Goal: Book appointment/travel/reservation

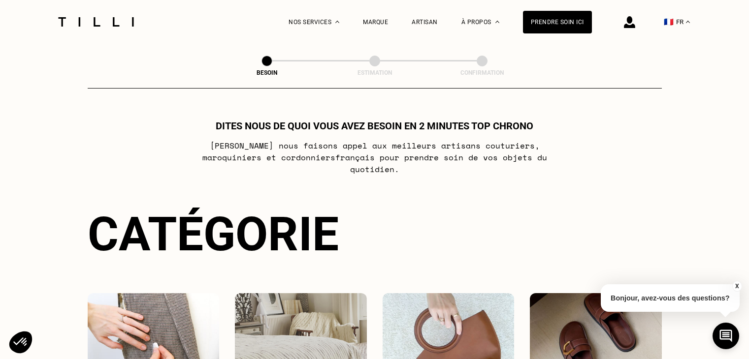
select select "FR"
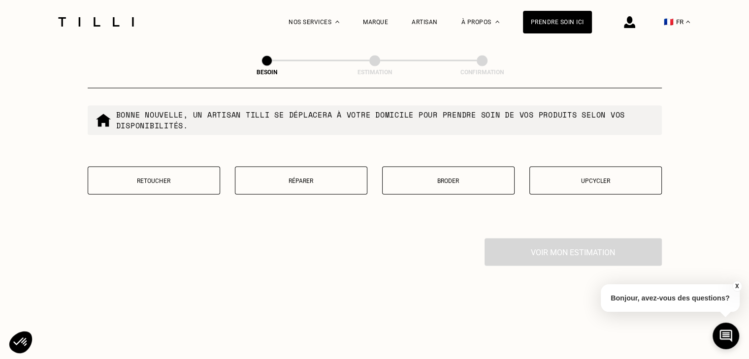
scroll to position [1699, 0]
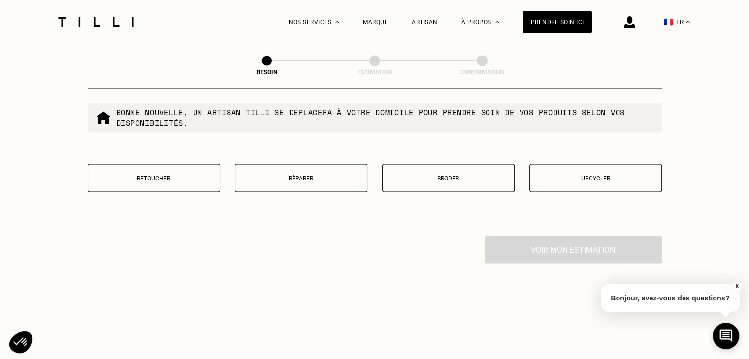
click at [184, 176] on button "Retoucher" at bounding box center [154, 178] width 132 height 28
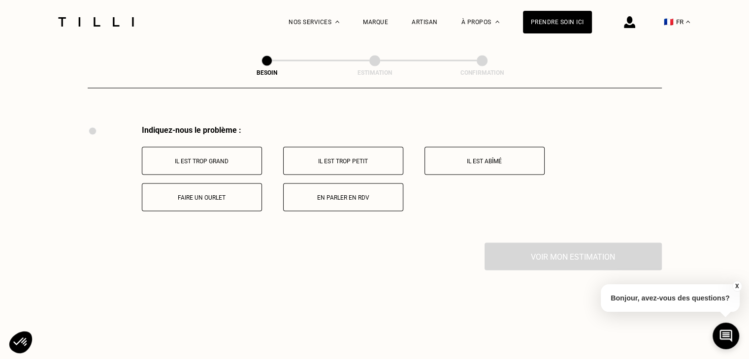
scroll to position [1819, 0]
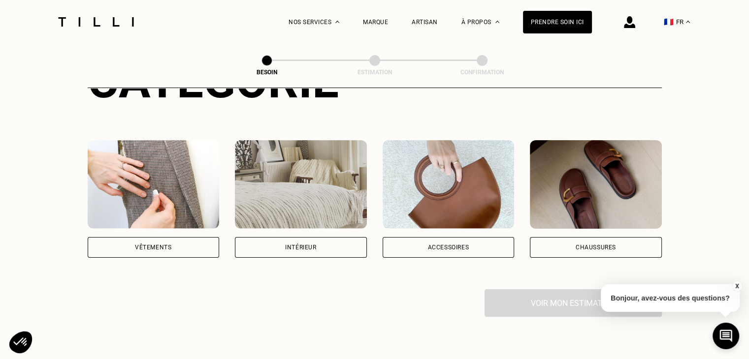
scroll to position [154, 0]
click at [177, 192] on img at bounding box center [154, 184] width 132 height 89
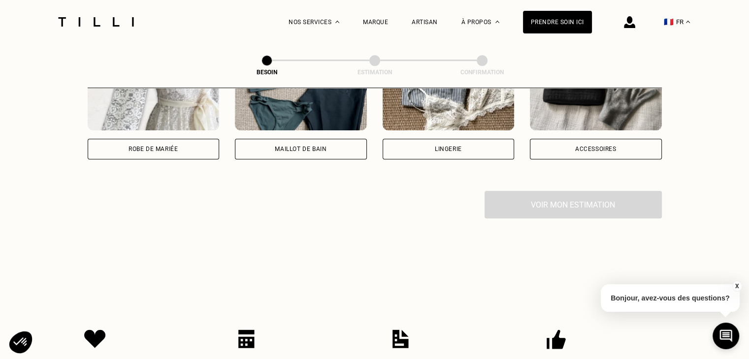
scroll to position [785, 0]
click at [729, 335] on icon at bounding box center [725, 336] width 14 height 14
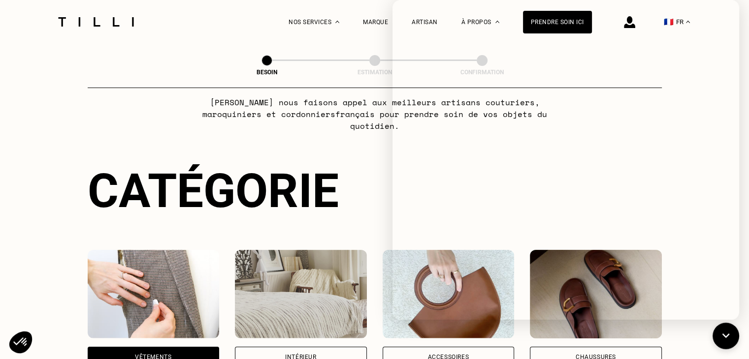
scroll to position [0, 0]
